Goal: Find specific page/section: Find specific page/section

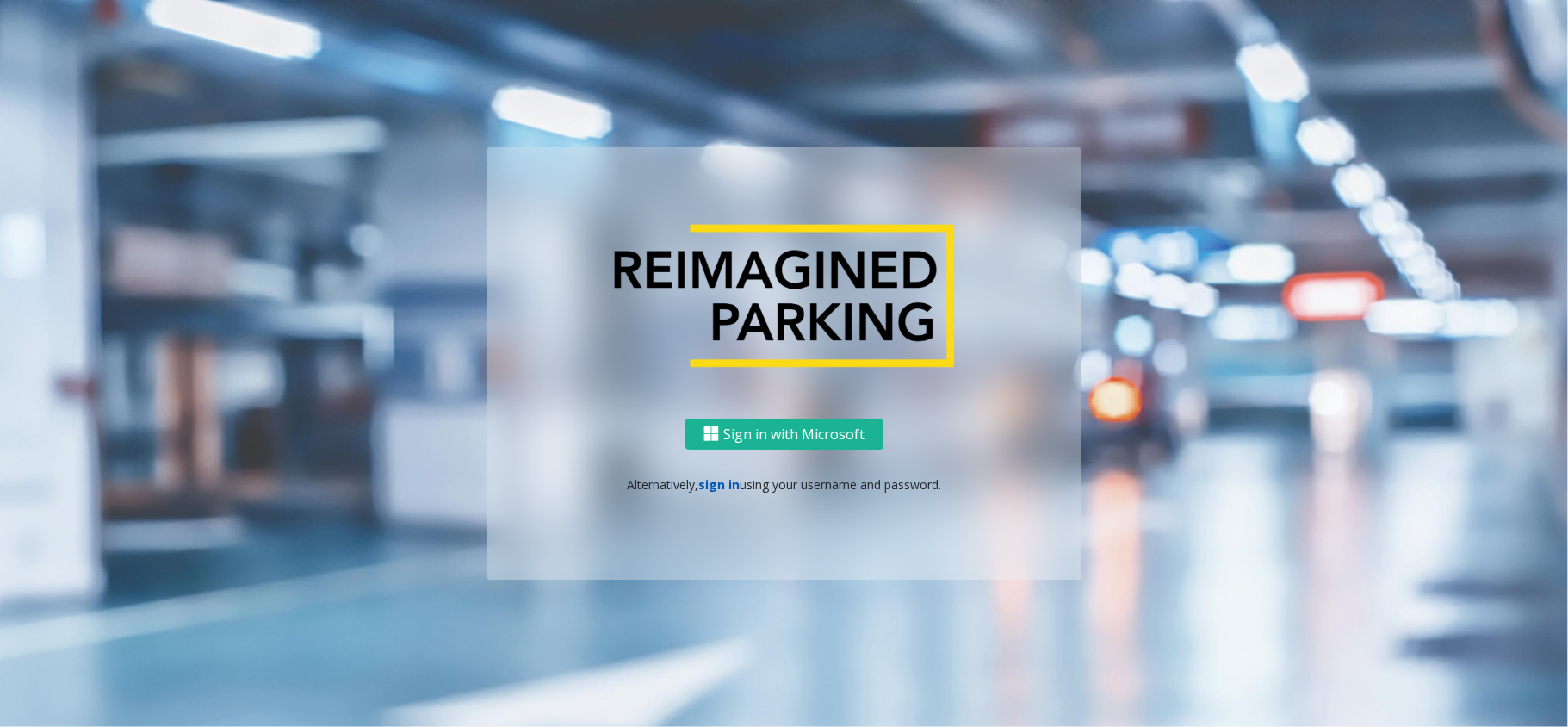
click at [735, 484] on link "sign in" at bounding box center [719, 485] width 42 height 17
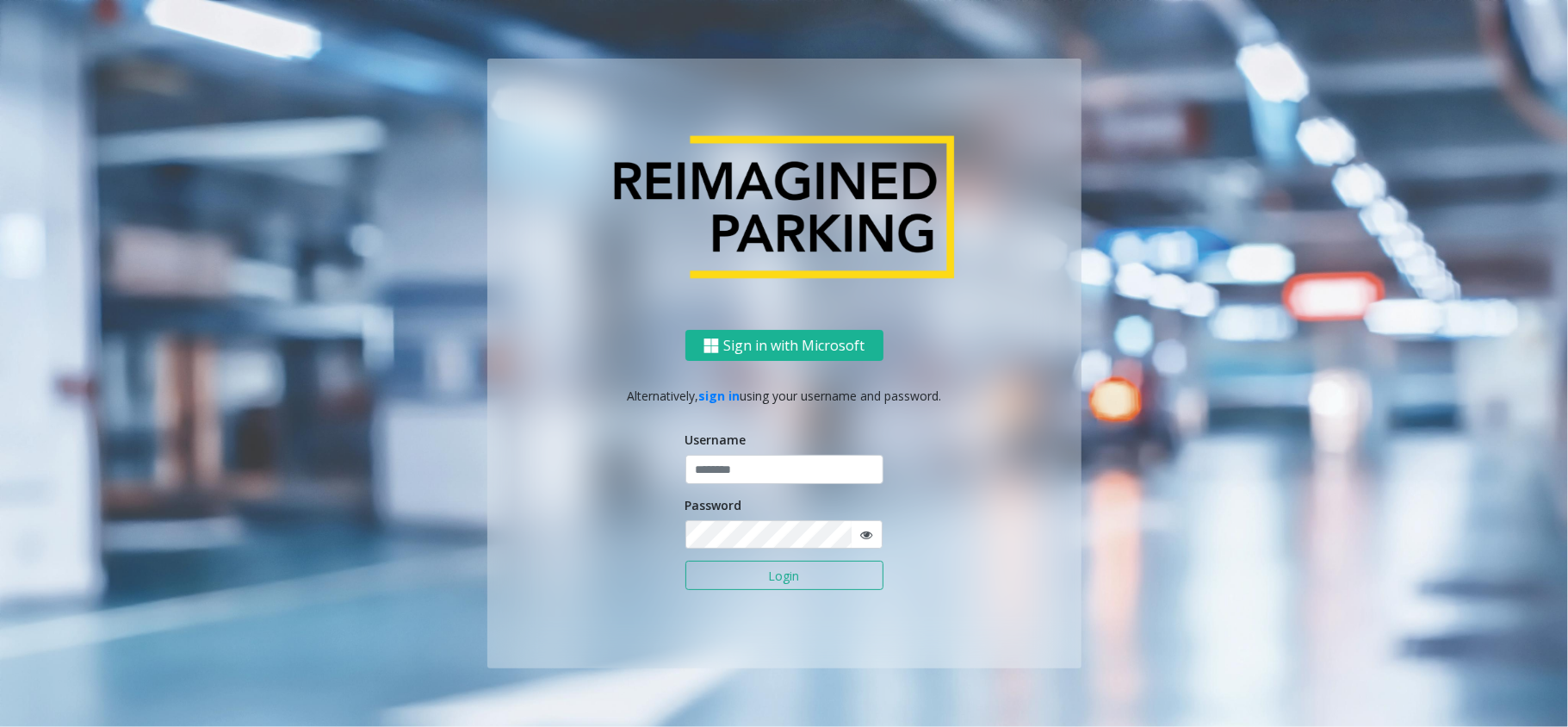
click at [733, 452] on div "Username" at bounding box center [785, 457] width 198 height 54
click at [731, 455] on input "text" at bounding box center [785, 470] width 198 height 29
type input "*****"
click at [686, 561] on button "Login" at bounding box center [785, 575] width 198 height 29
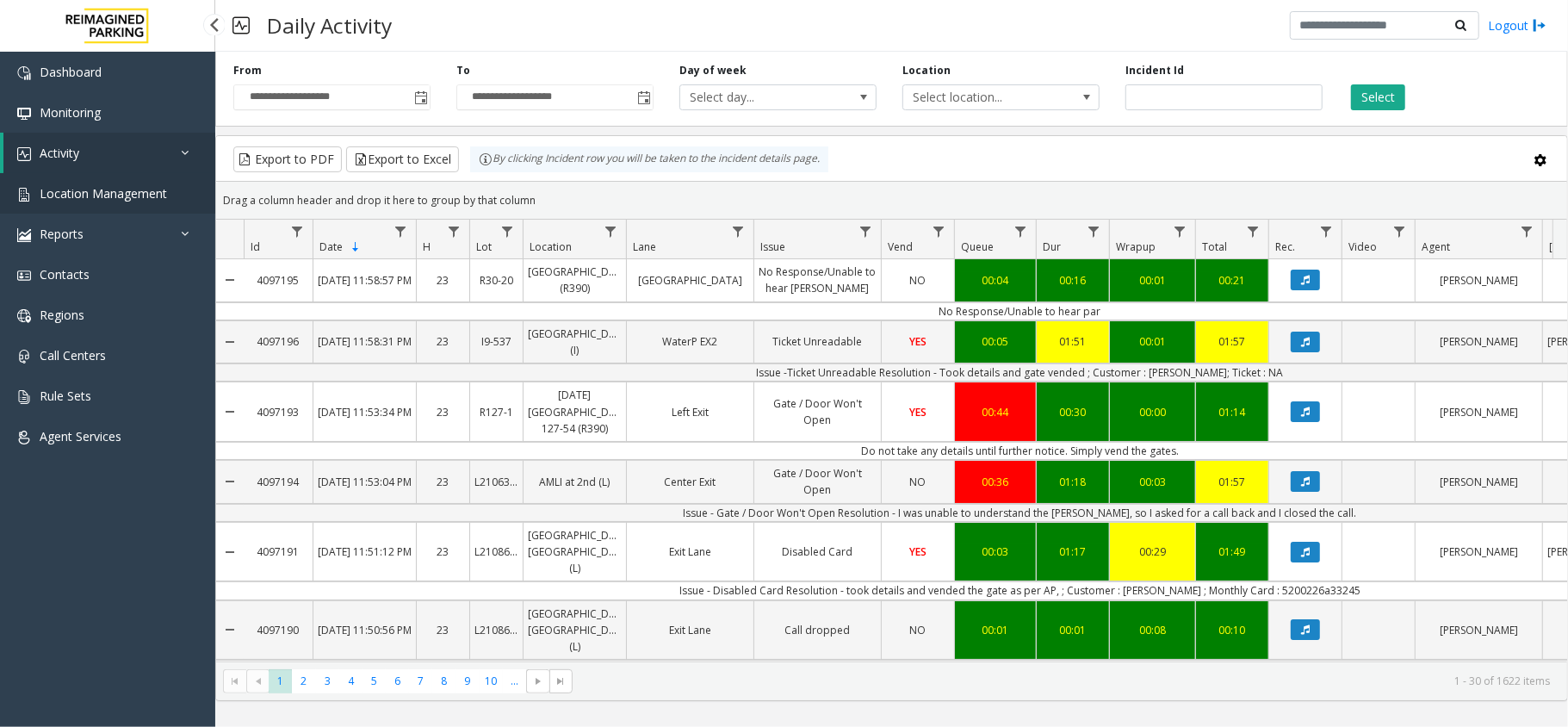
click at [80, 198] on span "Location Management" at bounding box center [103, 193] width 127 height 17
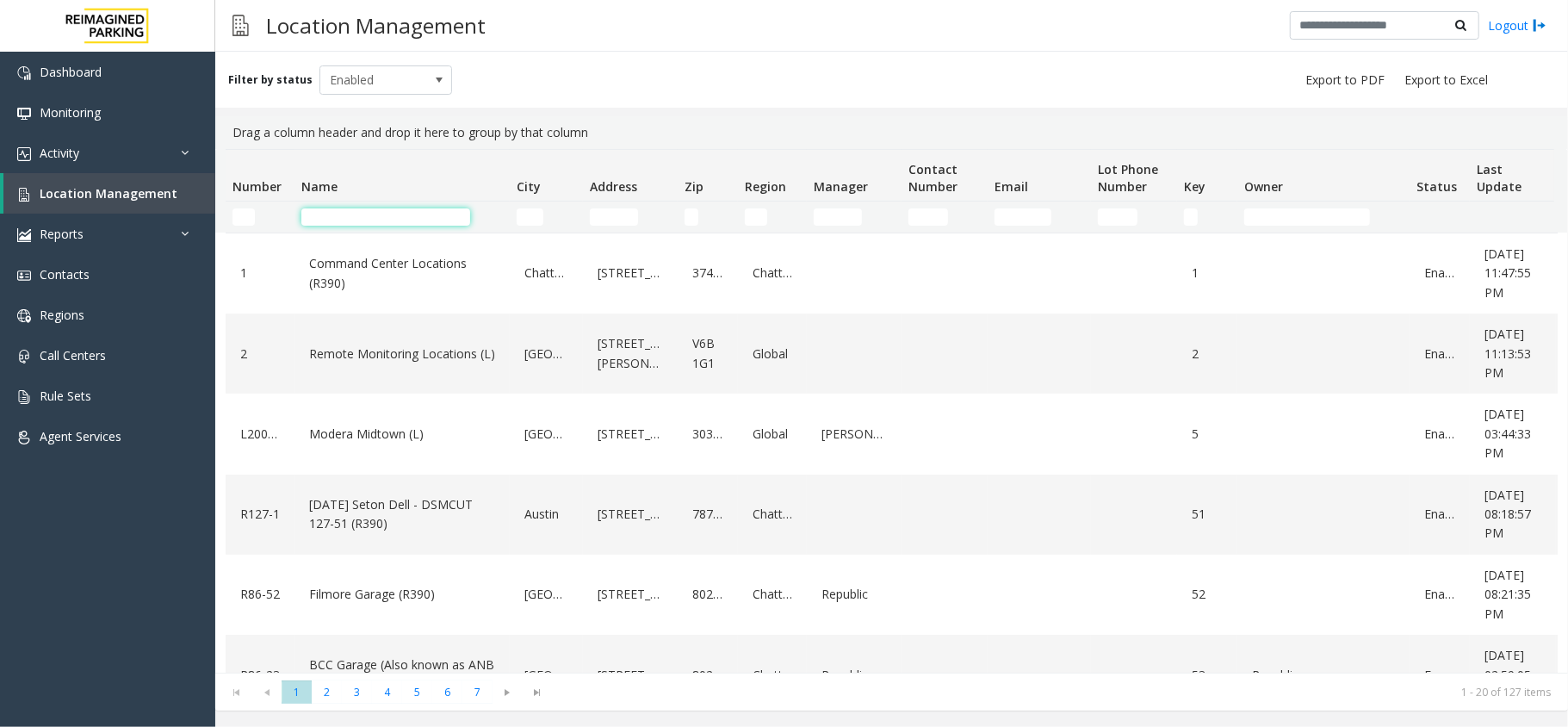
click at [331, 214] on input "Name Filter" at bounding box center [386, 217] width 169 height 18
click at [371, 208] on body "Dashboard Monitoring Activity Daily Activity Lane Activity Agent Activity Quali…" at bounding box center [784, 363] width 1568 height 727
click at [365, 219] on input "Name Filter" at bounding box center [386, 217] width 169 height 18
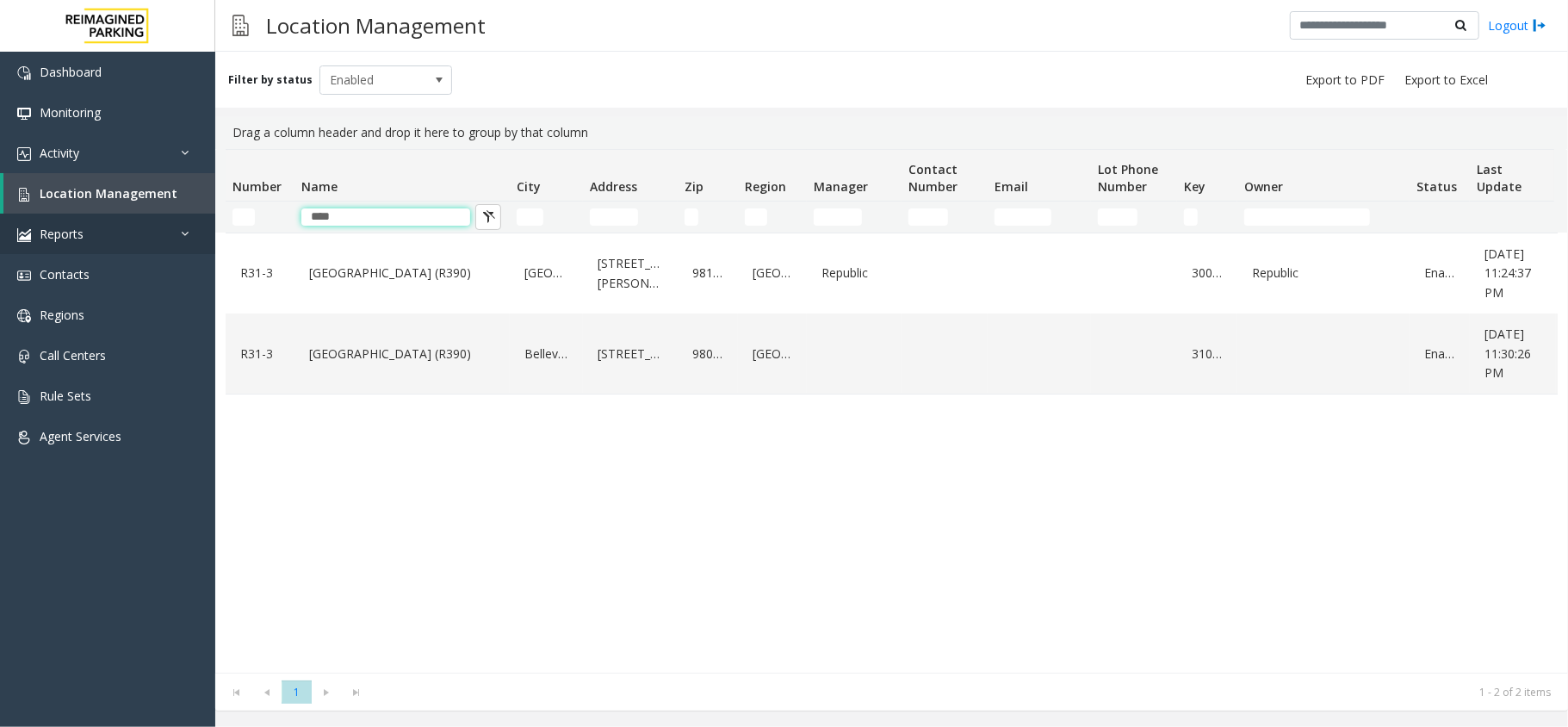
type input "****"
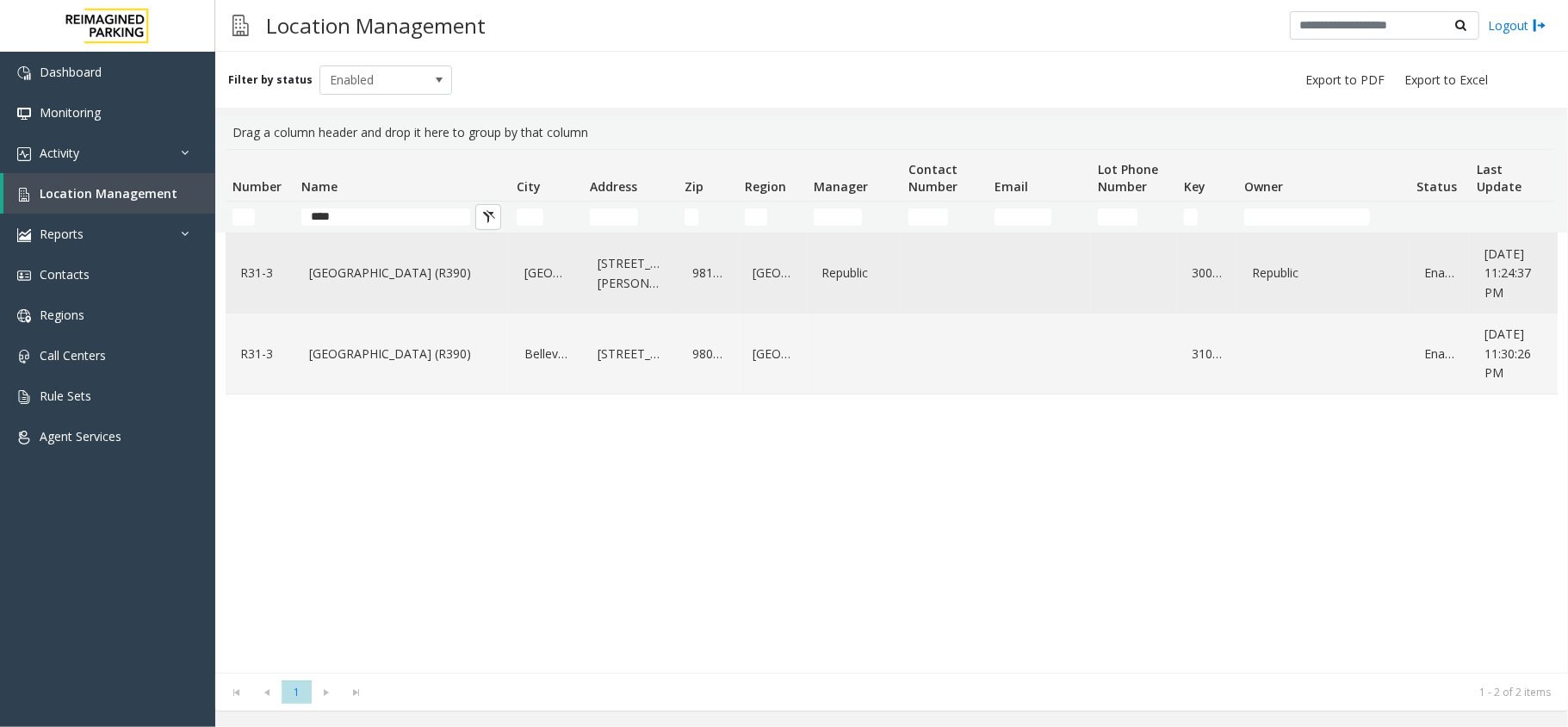
click at [329, 266] on link "[GEOGRAPHIC_DATA] (R390)" at bounding box center [402, 273] width 195 height 27
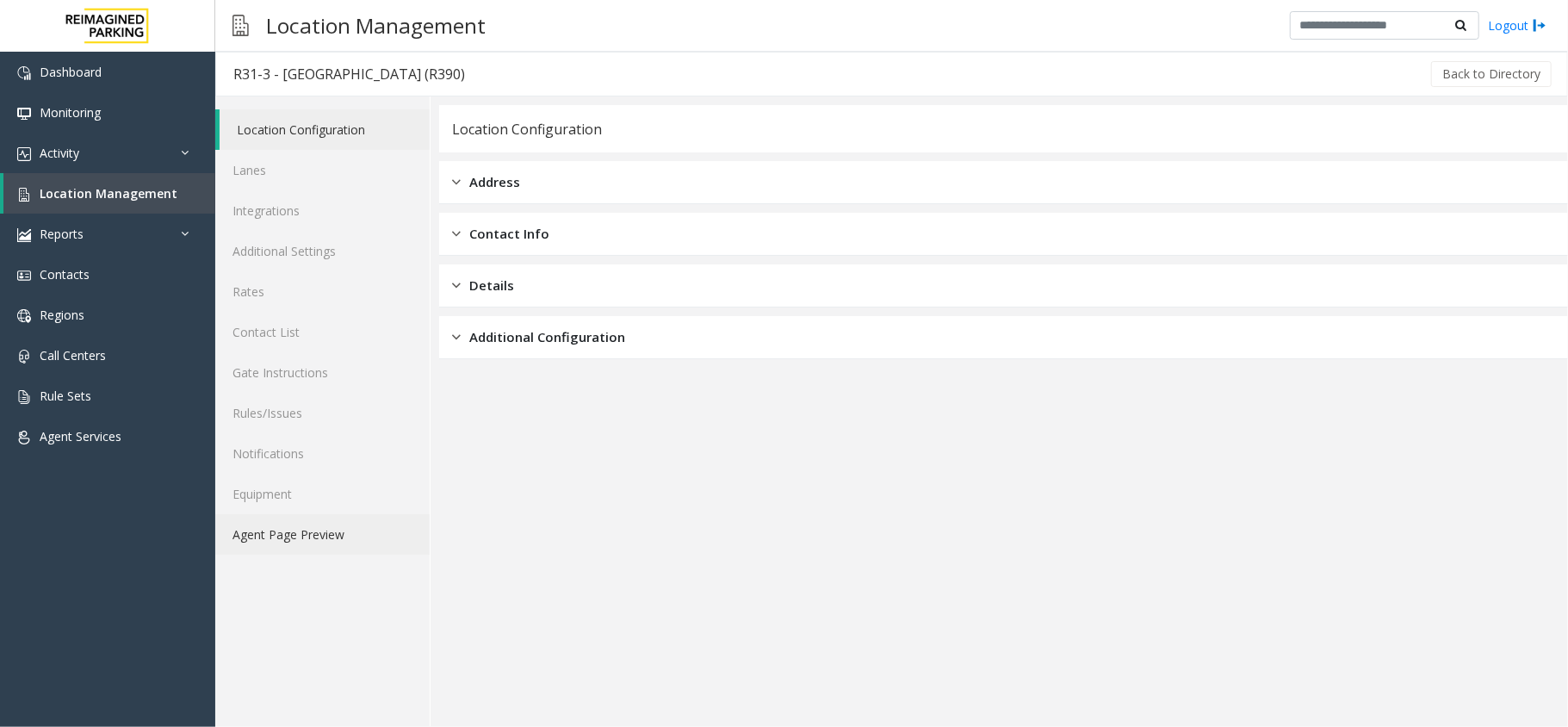
click at [342, 523] on link "Agent Page Preview" at bounding box center [322, 535] width 214 height 41
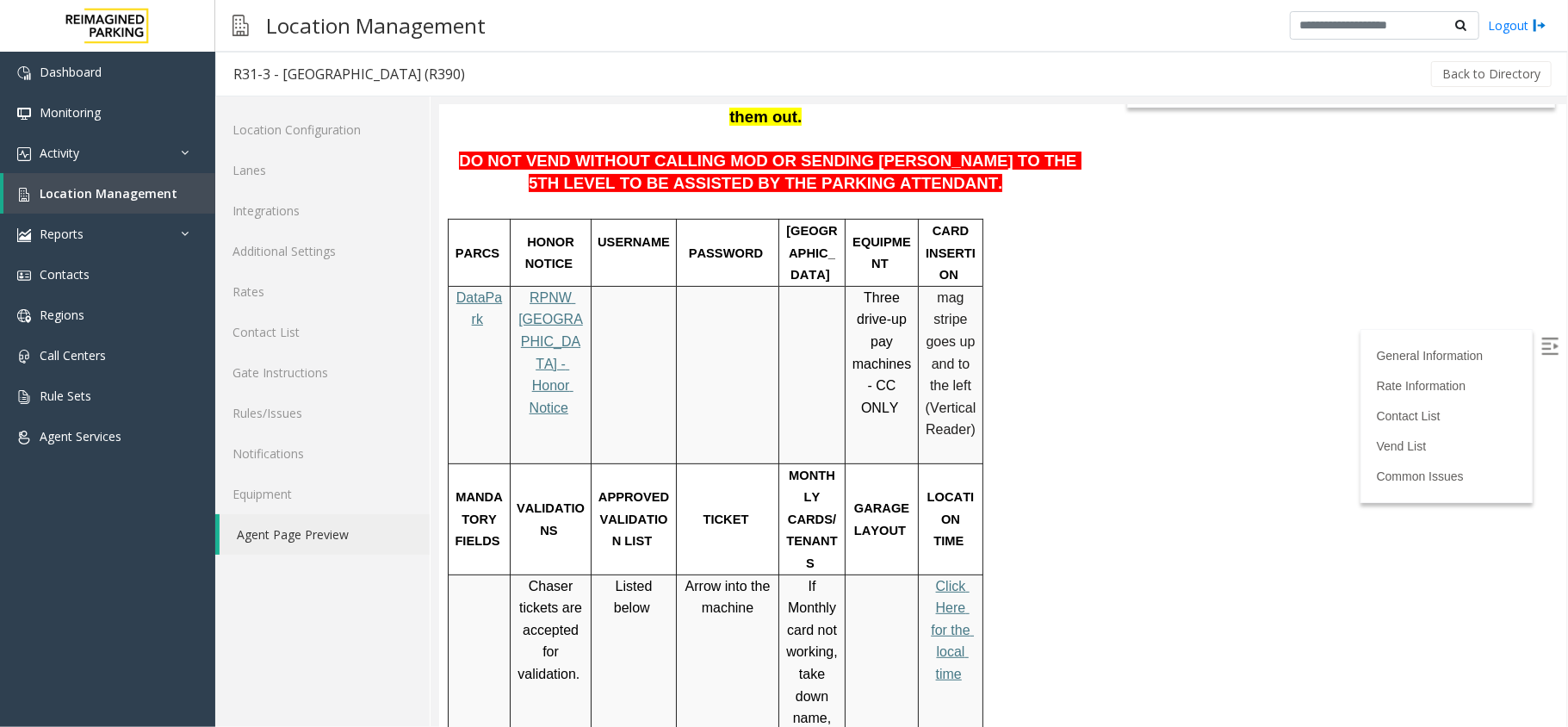
scroll to position [115, 0]
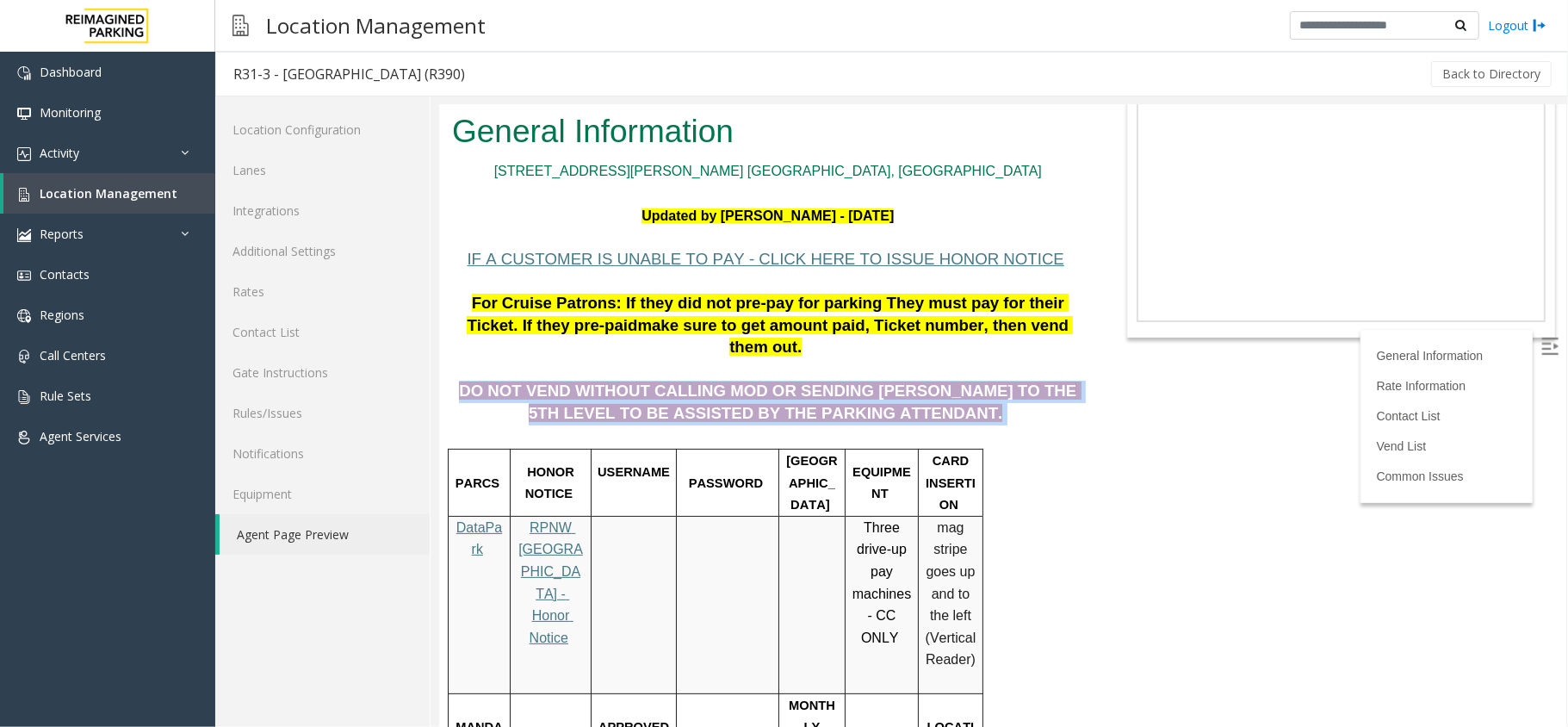
drag, startPoint x: 469, startPoint y: 315, endPoint x: 902, endPoint y: 330, distance: 433.3
click at [902, 358] on p "DO NOT VEND WITHOUT CALLING MOD OR SENDING [PERSON_NAME] TO THE 5TH LEVEL TO BE…" at bounding box center [767, 391] width 632 height 66
drag, startPoint x: 897, startPoint y: 332, endPoint x: 831, endPoint y: 302, distance: 72.5
click at [1002, 403] on span at bounding box center [1004, 412] width 4 height 18
click at [489, 381] on span "DO NOT VEND WITHOUT CALLING MOD OR SENDING [PERSON_NAME] TO THE 5TH LEVEL TO BE…" at bounding box center [768, 401] width 622 height 41
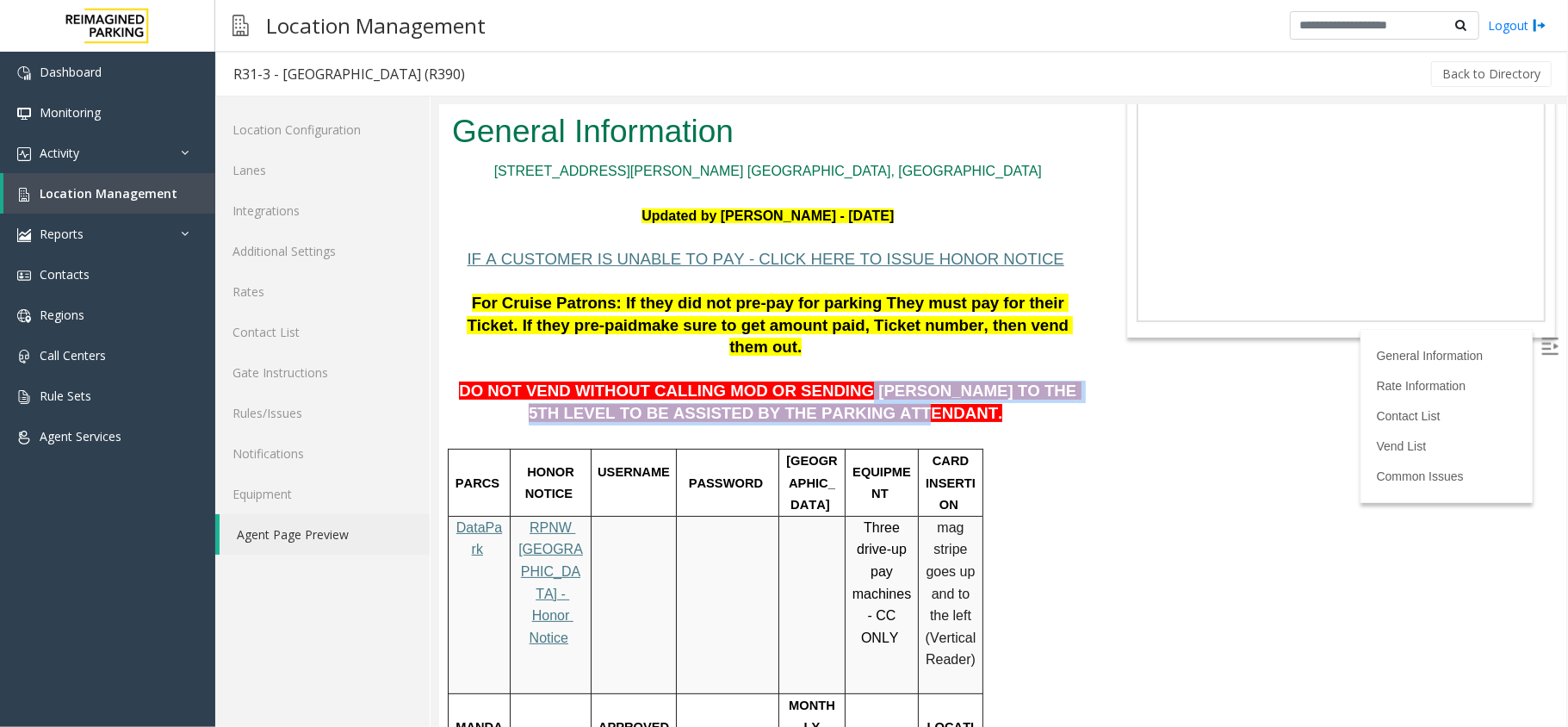
drag, startPoint x: 824, startPoint y: 312, endPoint x: 893, endPoint y: 349, distance: 78.3
click at [893, 358] on p "DO NOT VEND WITHOUT CALLING MOD OR SENDING [PERSON_NAME] TO THE 5TH LEVEL TO BE…" at bounding box center [767, 391] width 632 height 66
copy span "[PERSON_NAME] TO THE 5TH LEVEL TO BE ASSISTED BY THE PARKING ATTENDANT."
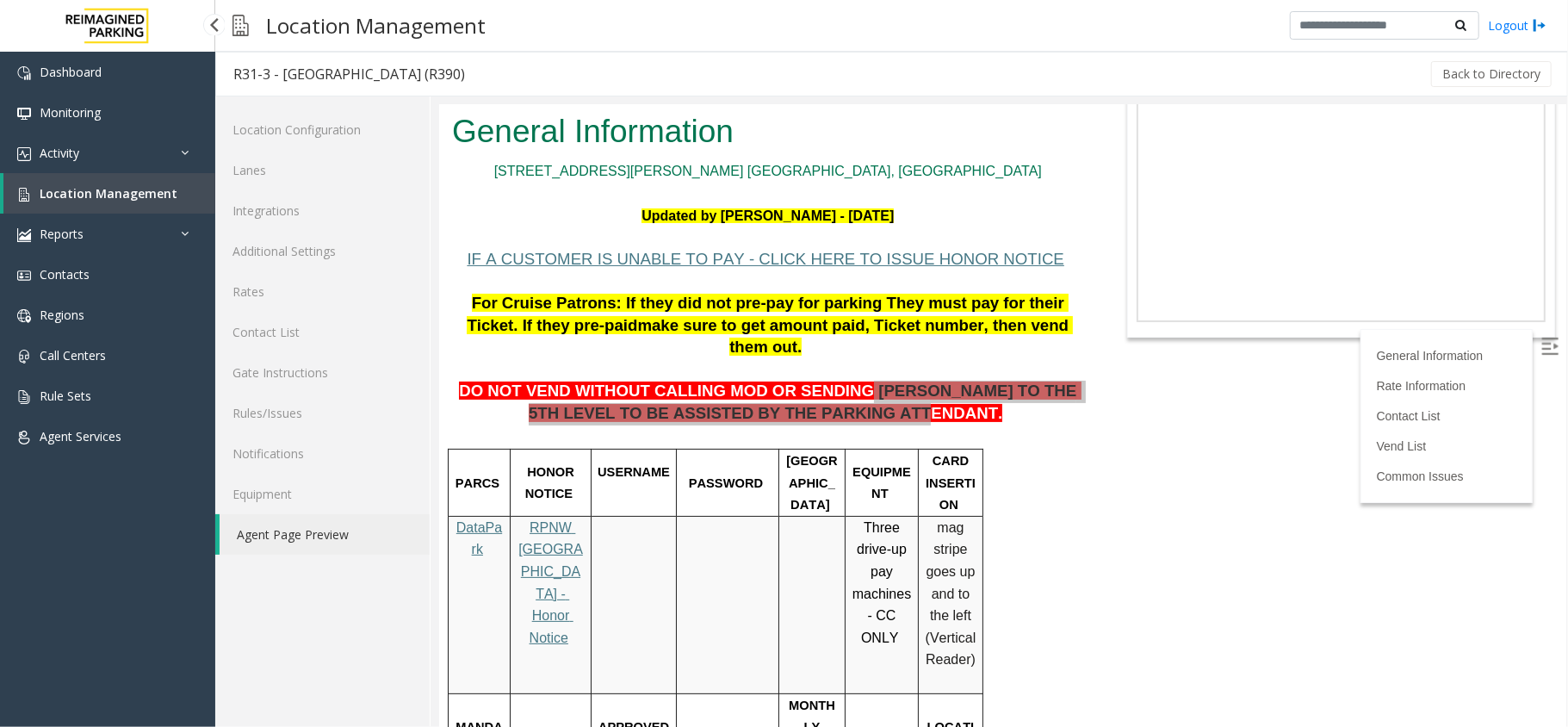
click at [72, 177] on link "Location Management" at bounding box center [110, 194] width 212 height 41
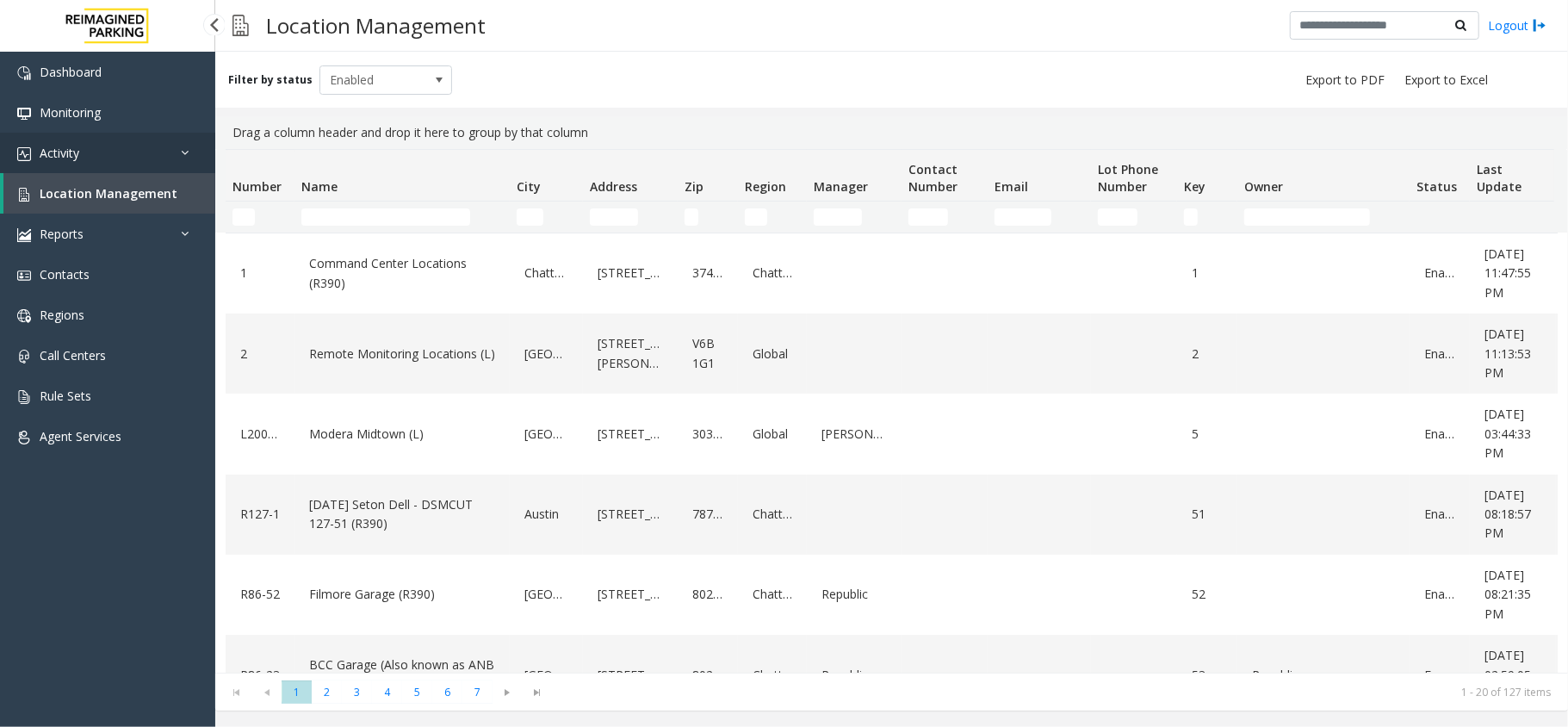
click at [193, 160] on link "Activity" at bounding box center [107, 153] width 215 height 41
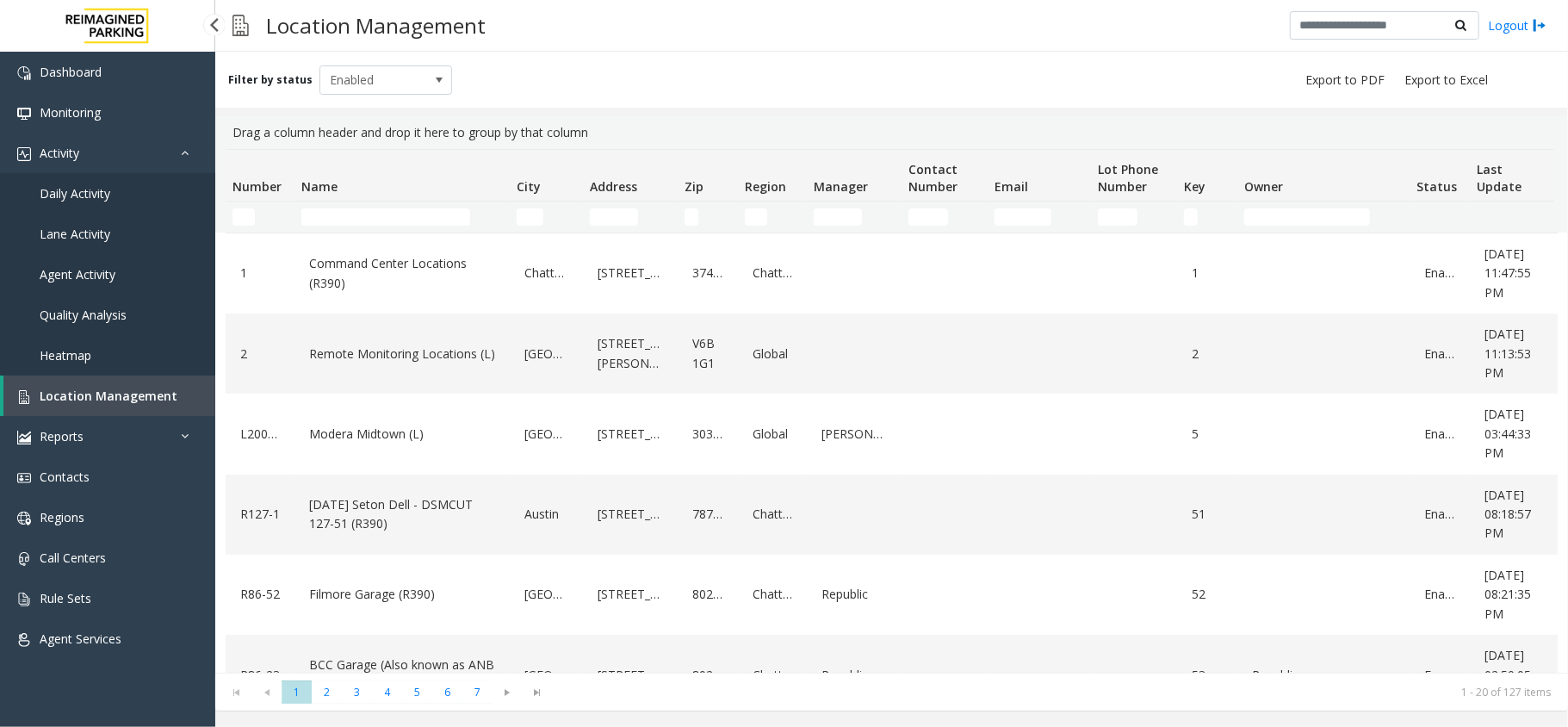
click at [108, 197] on span "Daily Activity" at bounding box center [75, 193] width 71 height 17
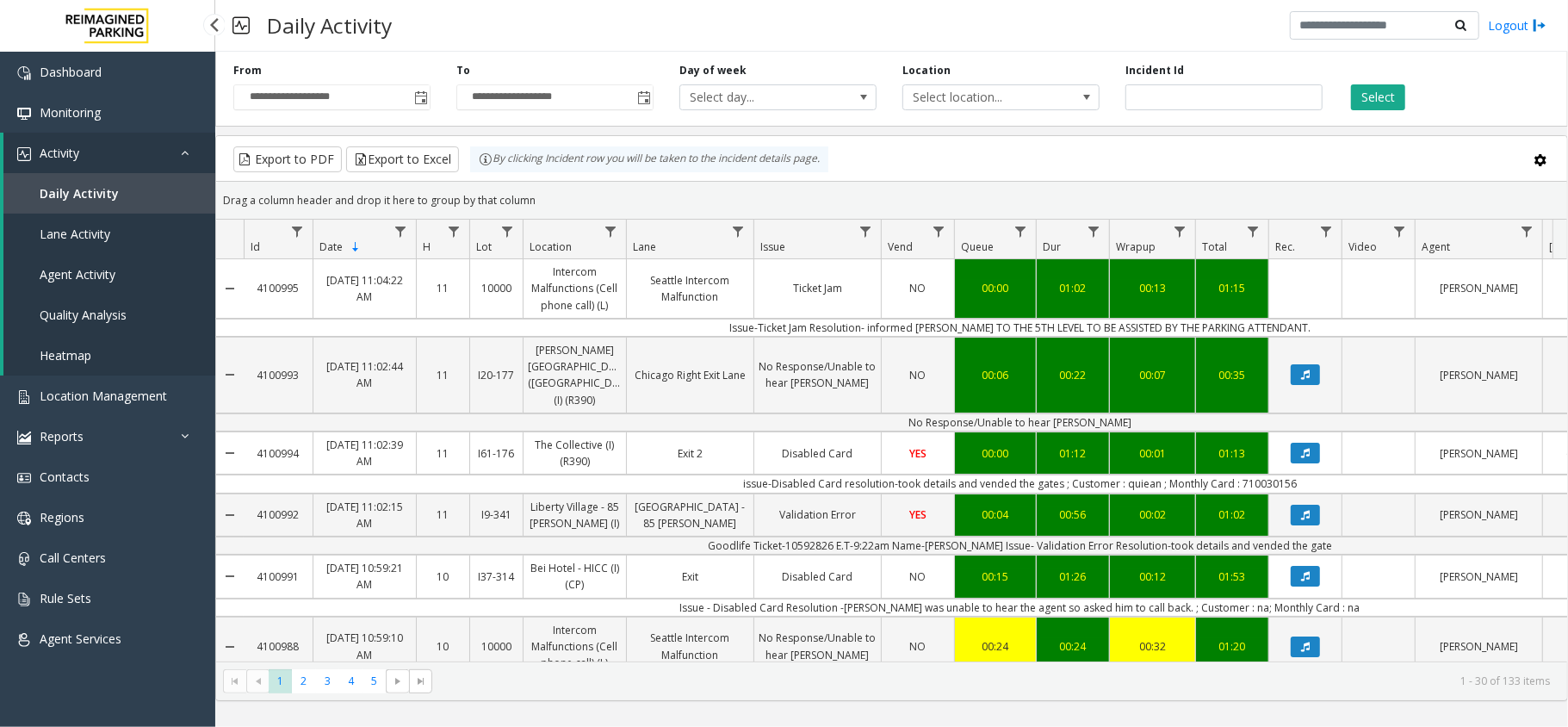
click at [111, 149] on link "Activity" at bounding box center [110, 153] width 212 height 41
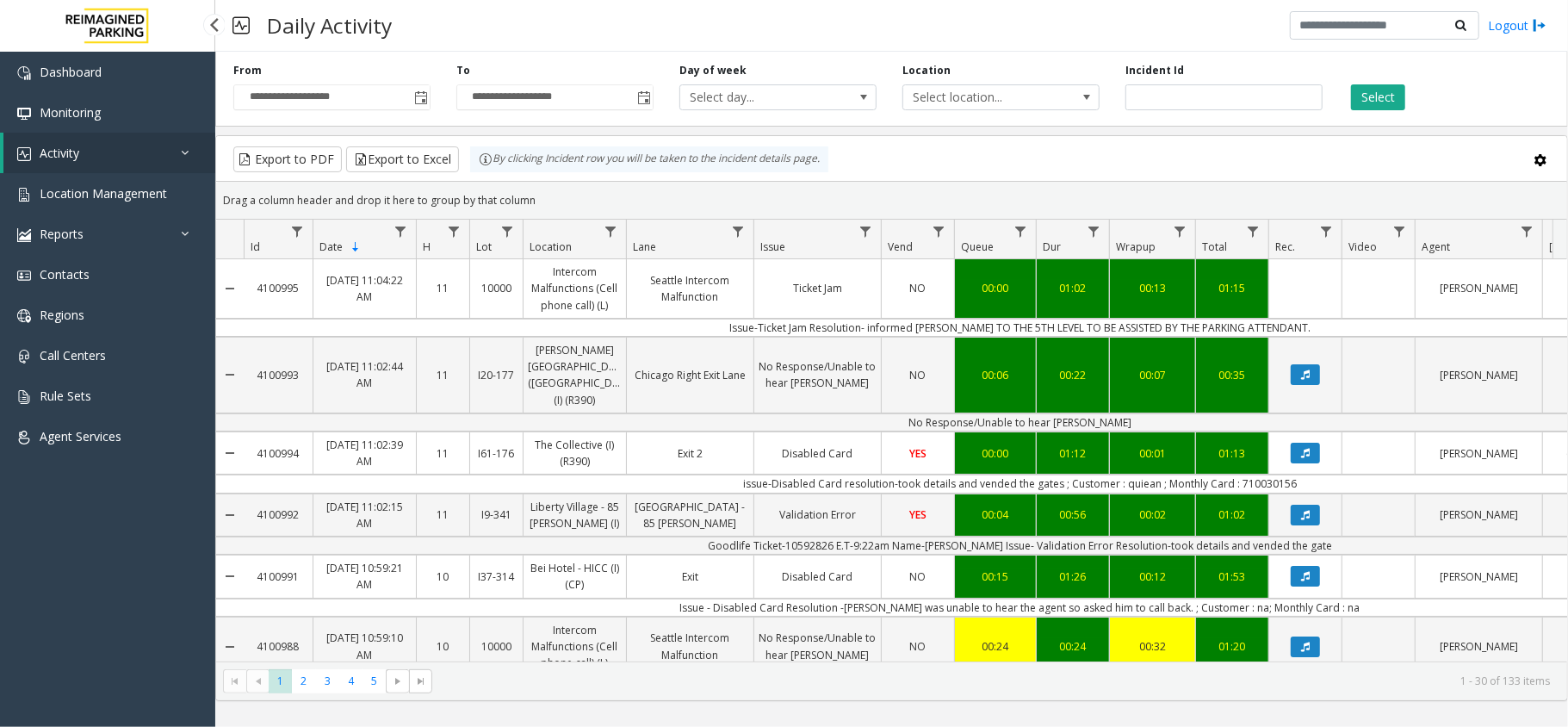
click at [111, 149] on link "Activity" at bounding box center [110, 153] width 212 height 41
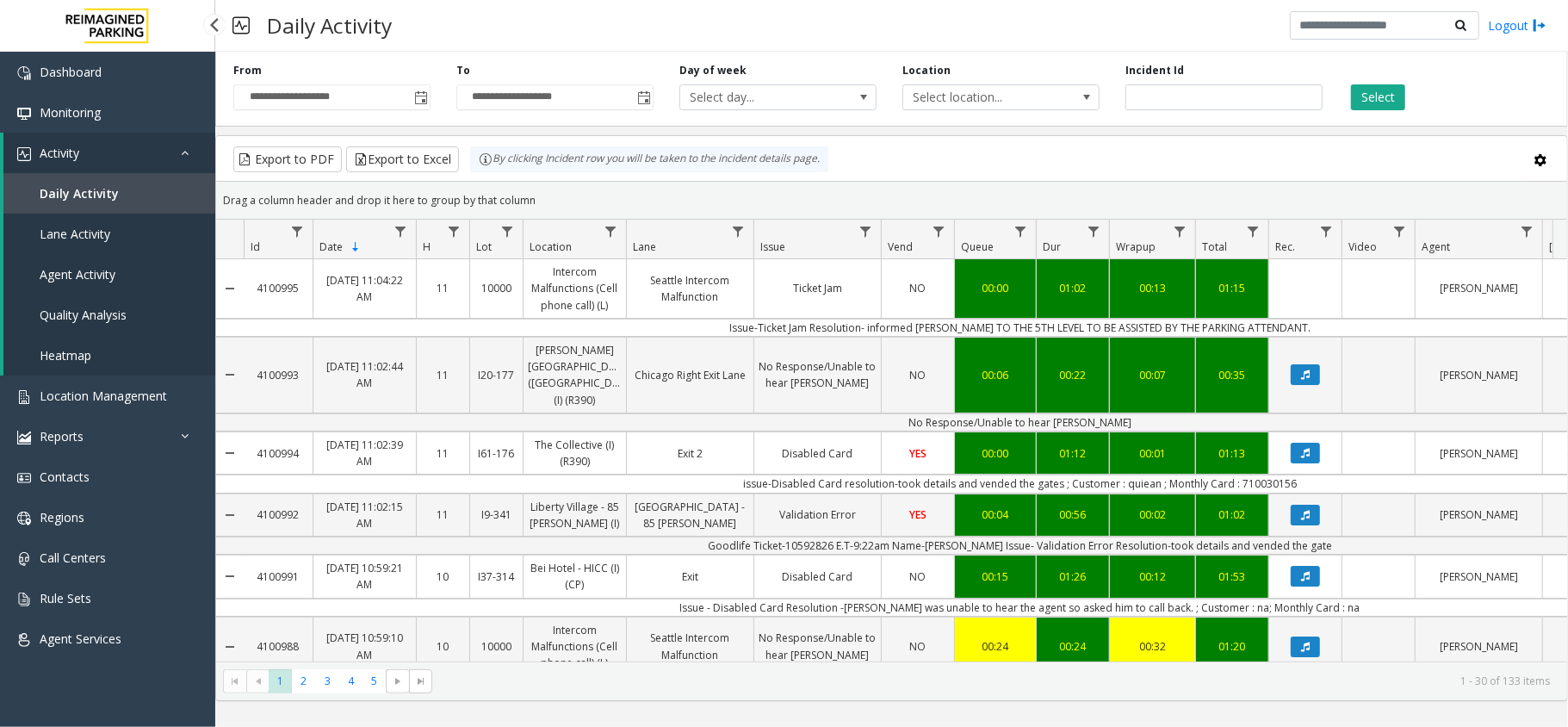
click at [85, 195] on span "Daily Activity" at bounding box center [79, 193] width 79 height 17
click at [90, 159] on link "Activity" at bounding box center [110, 153] width 212 height 41
